Goal: Task Accomplishment & Management: Use online tool/utility

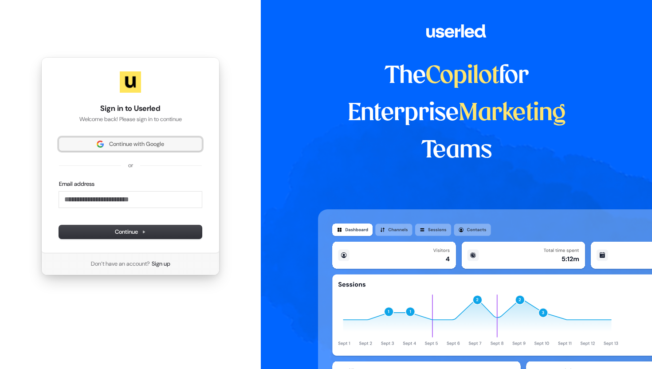
click at [113, 146] on span "Continue with Google" at bounding box center [136, 144] width 55 height 8
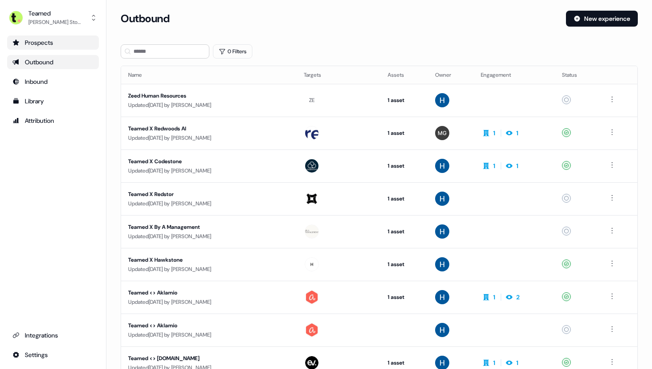
click at [58, 44] on div "Prospects" at bounding box center [52, 42] width 81 height 9
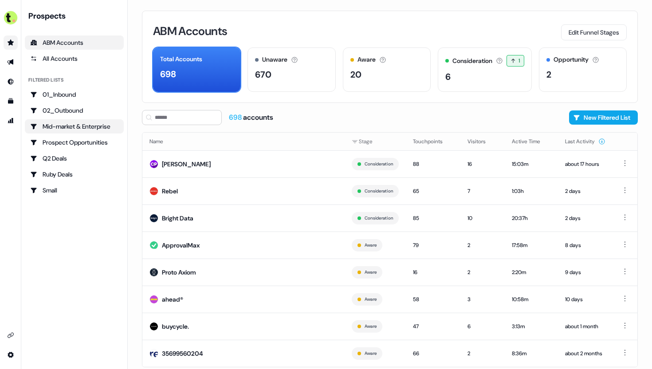
click at [95, 128] on div "Mid-market & Enterprise" at bounding box center [74, 126] width 88 height 9
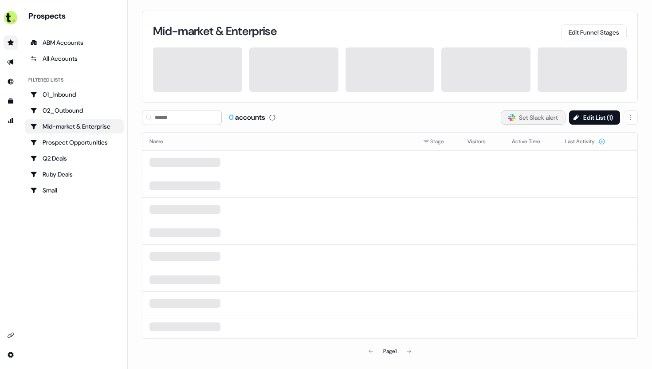
click at [524, 119] on button "Slack Logo SVG Set Slack alert" at bounding box center [533, 118] width 65 height 14
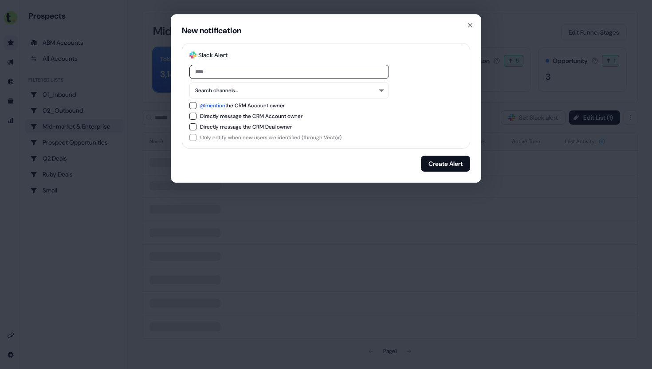
click at [298, 72] on input at bounding box center [290, 72] width 200 height 14
click at [293, 91] on button "Search channels..." at bounding box center [290, 91] width 200 height 16
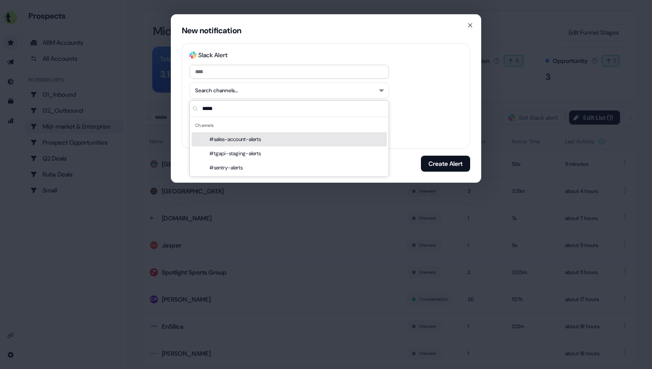
type input "*****"
click at [272, 139] on div "#sales-account-alerts" at bounding box center [289, 139] width 195 height 14
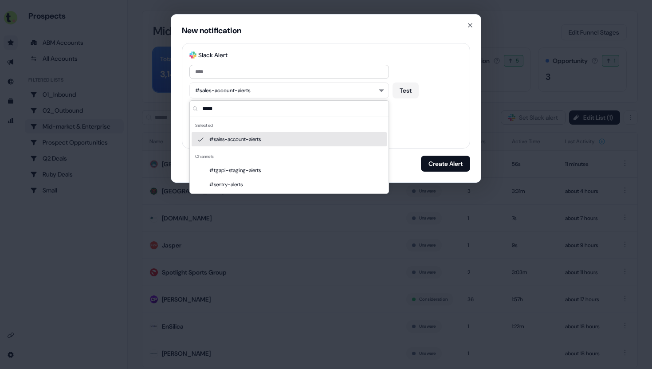
click at [436, 144] on div "Slack Logo SVG Slack Alert #sales-account-alerts Test @mention the CRM Account …" at bounding box center [326, 96] width 288 height 106
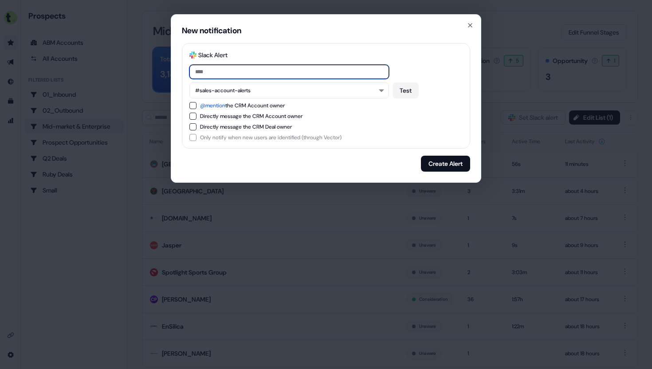
click at [289, 68] on input at bounding box center [290, 72] width 200 height 14
type input "**********"
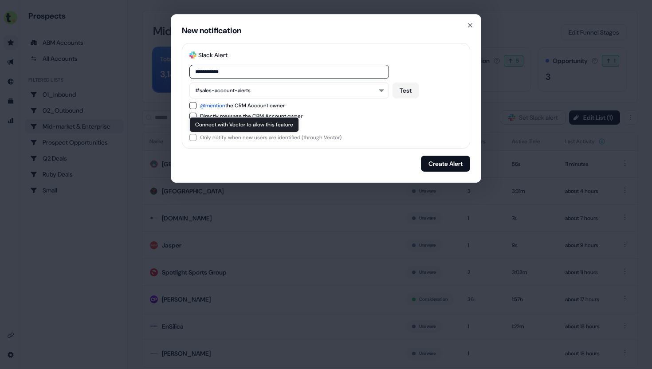
click at [190, 138] on div "Only notify when new users are identified (through Vector)" at bounding box center [326, 137] width 273 height 7
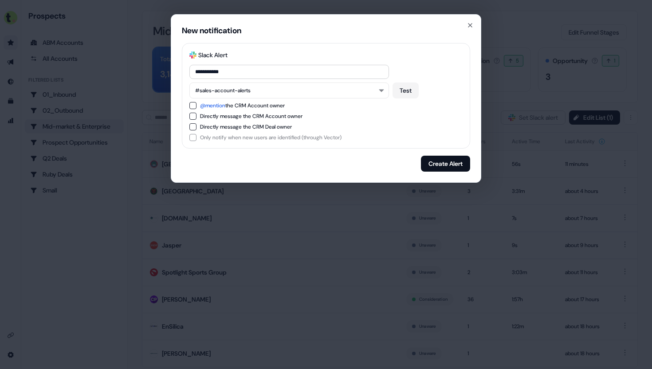
click at [197, 137] on div "Only notify when new users are identified (through Vector)" at bounding box center [326, 137] width 273 height 7
click at [194, 137] on div "Only notify when new users are identified (through Vector)" at bounding box center [326, 137] width 273 height 7
click at [194, 106] on button "@mention the CRM Account owner" at bounding box center [193, 105] width 7 height 7
click at [439, 163] on button "Create Alert" at bounding box center [445, 164] width 49 height 16
